Goal: Task Accomplishment & Management: Use online tool/utility

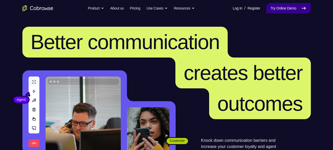
click at [280, 9] on link "Try Online Demo" at bounding box center [288, 8] width 44 height 10
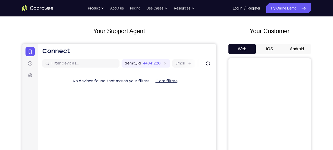
click at [304, 50] on button "Android" at bounding box center [297, 49] width 28 height 10
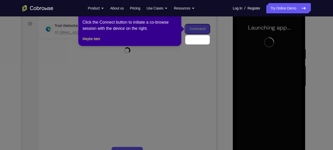
scroll to position [62, 0]
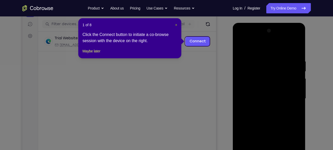
click at [176, 23] on span "×" at bounding box center [176, 25] width 2 height 4
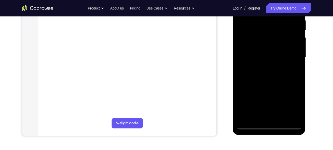
scroll to position [105, 0]
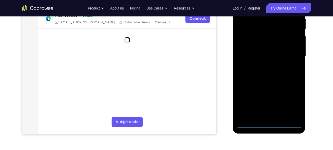
click at [271, 125] on div at bounding box center [269, 56] width 65 height 144
click at [292, 101] on div at bounding box center [269, 56] width 65 height 144
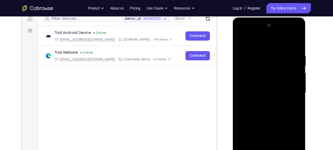
scroll to position [66, 0]
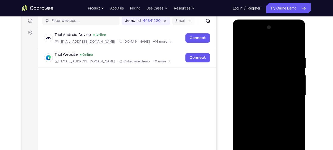
click at [257, 48] on div at bounding box center [269, 95] width 65 height 144
click at [252, 65] on div at bounding box center [269, 95] width 65 height 144
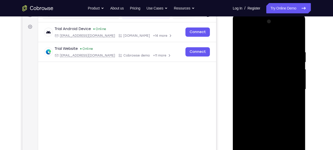
scroll to position [72, 0]
click at [262, 118] on div at bounding box center [269, 89] width 65 height 144
click at [262, 98] on div at bounding box center [269, 89] width 65 height 144
click at [269, 28] on div at bounding box center [269, 89] width 65 height 144
click at [270, 73] on div at bounding box center [269, 89] width 65 height 144
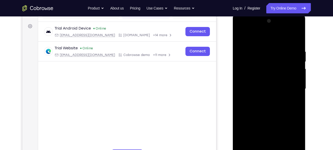
click at [270, 73] on div at bounding box center [269, 89] width 65 height 144
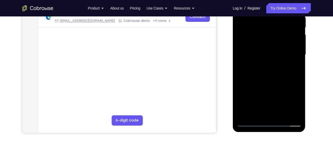
scroll to position [111, 0]
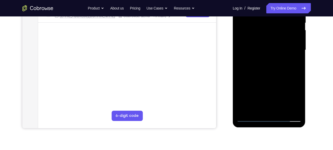
click at [298, 111] on div at bounding box center [269, 50] width 65 height 144
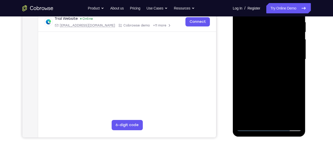
scroll to position [101, 0]
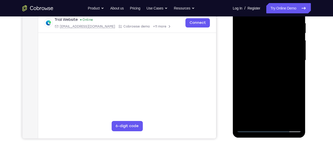
click at [273, 78] on div at bounding box center [269, 60] width 65 height 144
click at [242, 96] on div at bounding box center [269, 60] width 65 height 144
click at [250, 69] on div at bounding box center [269, 60] width 65 height 144
click at [262, 66] on div at bounding box center [269, 60] width 65 height 144
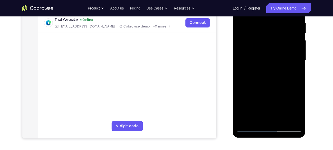
click at [244, 96] on div at bounding box center [269, 60] width 65 height 144
click at [245, 96] on div at bounding box center [269, 60] width 65 height 144
click at [246, 96] on div at bounding box center [269, 60] width 65 height 144
click at [250, 96] on div at bounding box center [269, 60] width 65 height 144
click at [252, 96] on div at bounding box center [269, 60] width 65 height 144
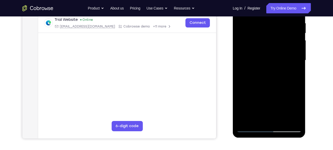
click at [254, 96] on div at bounding box center [269, 60] width 65 height 144
click at [256, 96] on div at bounding box center [269, 60] width 65 height 144
click at [258, 96] on div at bounding box center [269, 60] width 65 height 144
click at [260, 96] on div at bounding box center [269, 60] width 65 height 144
click at [262, 96] on div at bounding box center [269, 60] width 65 height 144
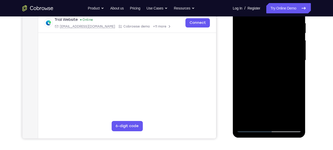
click at [265, 95] on div at bounding box center [269, 60] width 65 height 144
click at [269, 95] on div at bounding box center [269, 60] width 65 height 144
click at [273, 95] on div at bounding box center [269, 60] width 65 height 144
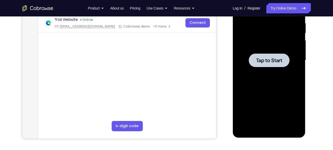
click at [264, 58] on span "Tap to Start" at bounding box center [269, 60] width 26 height 5
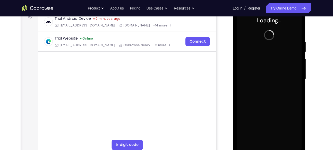
scroll to position [97, 0]
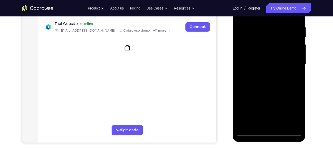
click at [267, 131] on div at bounding box center [269, 65] width 65 height 144
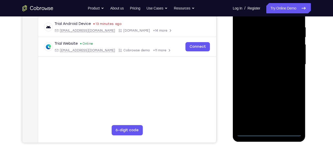
click at [271, 132] on div at bounding box center [269, 65] width 65 height 144
click at [292, 111] on div at bounding box center [269, 65] width 65 height 144
click at [293, 112] on div at bounding box center [269, 65] width 65 height 144
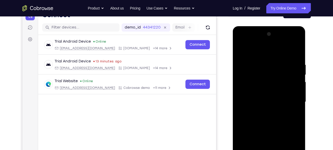
scroll to position [58, 0]
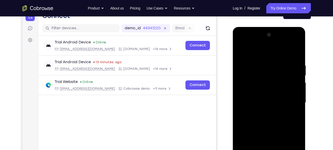
click at [254, 53] on div at bounding box center [269, 103] width 65 height 144
click at [257, 74] on div at bounding box center [269, 103] width 65 height 144
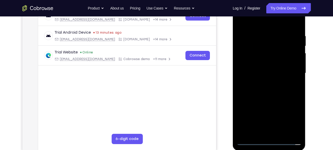
scroll to position [88, 0]
click at [265, 105] on div at bounding box center [269, 73] width 65 height 144
click at [264, 84] on div at bounding box center [269, 73] width 65 height 144
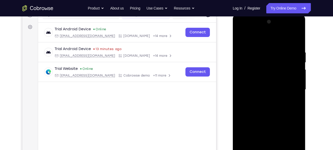
scroll to position [71, 0]
click at [273, 29] on div at bounding box center [269, 90] width 65 height 144
click at [266, 76] on div at bounding box center [269, 90] width 65 height 144
click at [253, 76] on div at bounding box center [269, 90] width 65 height 144
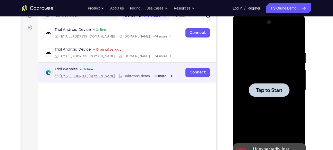
scroll to position [75, 0]
